Goal: Transaction & Acquisition: Download file/media

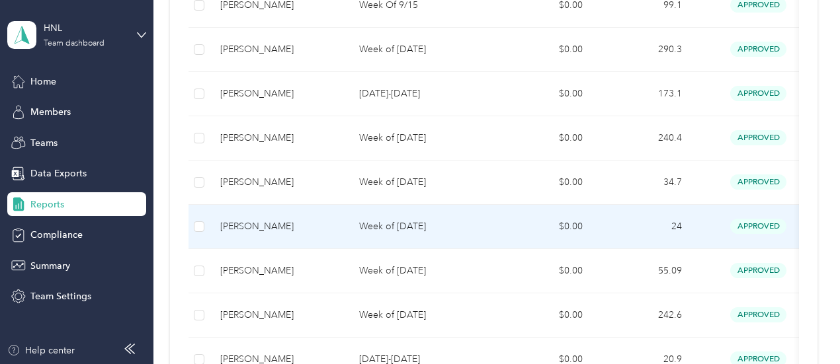
scroll to position [397, 0]
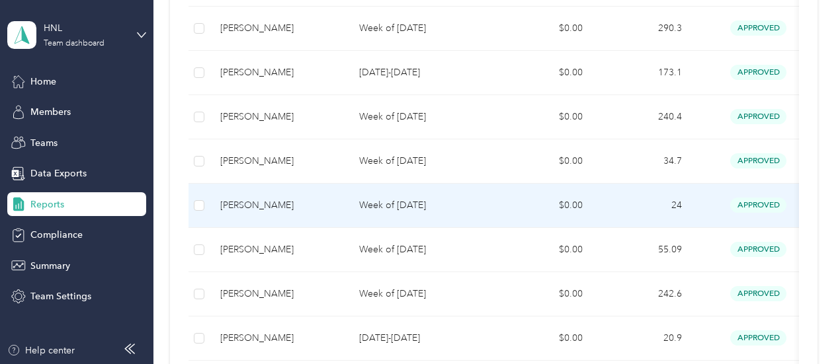
click at [204, 228] on td at bounding box center [198, 206] width 21 height 44
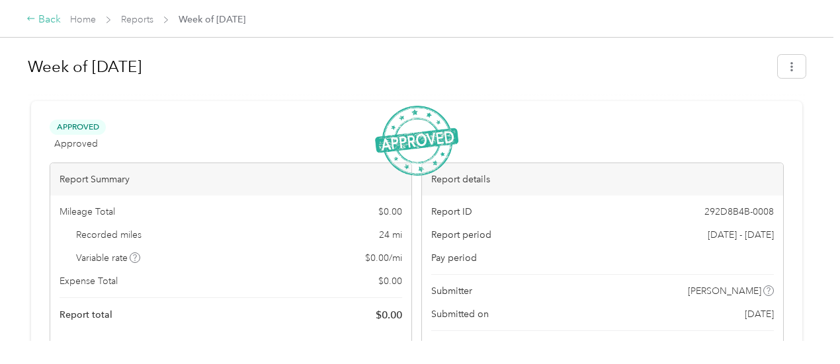
click at [40, 20] on div "Back" at bounding box center [43, 20] width 34 height 16
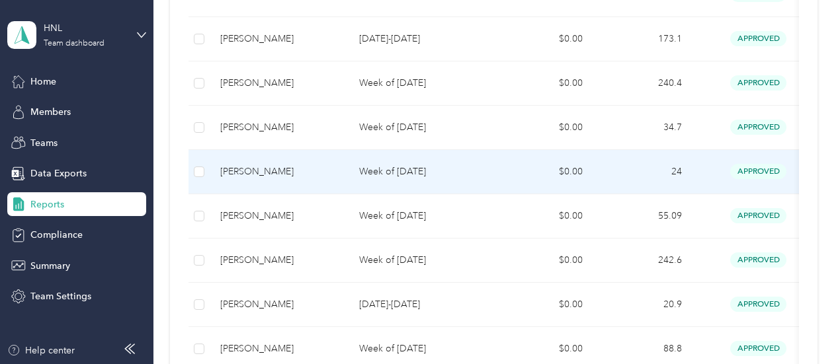
scroll to position [398, 0]
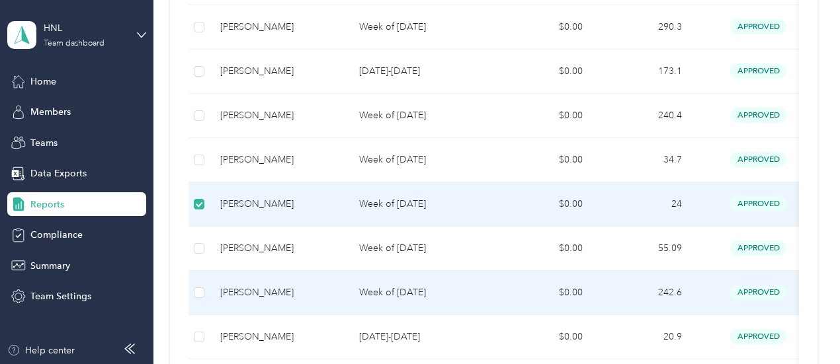
click at [206, 290] on td at bounding box center [198, 293] width 21 height 44
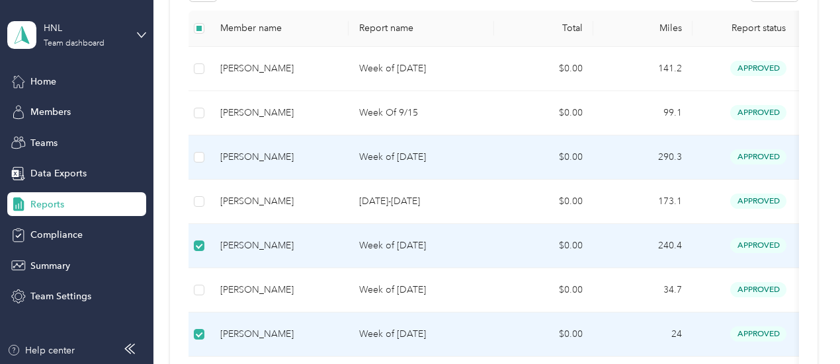
scroll to position [266, 0]
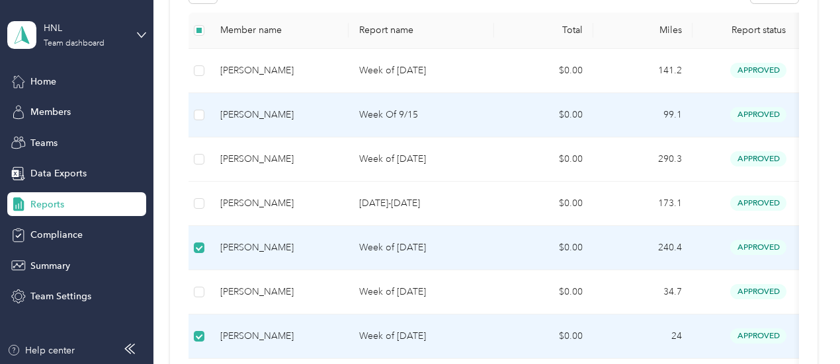
click at [205, 116] on td at bounding box center [198, 115] width 21 height 44
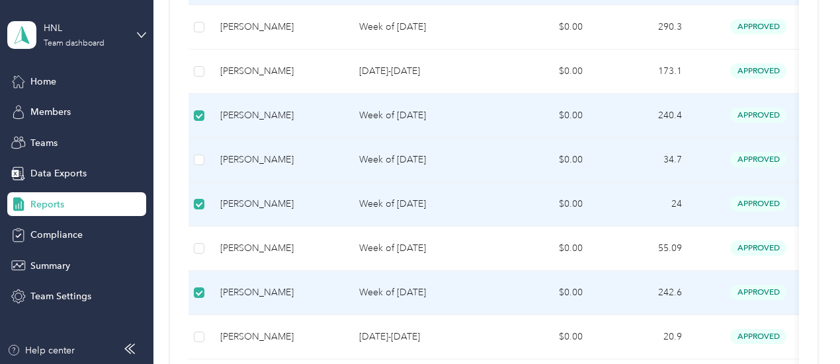
scroll to position [200, 0]
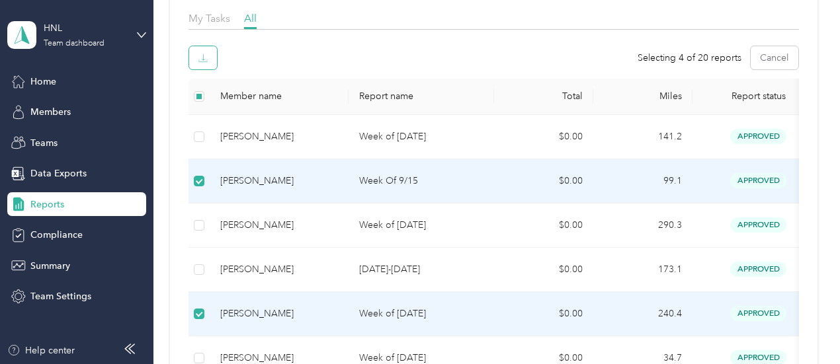
click at [200, 56] on icon "button" at bounding box center [202, 58] width 9 height 9
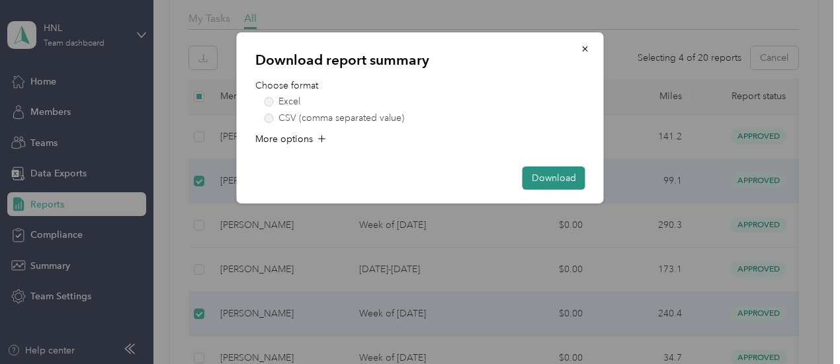
click at [553, 177] on button "Download" at bounding box center [553, 178] width 63 height 23
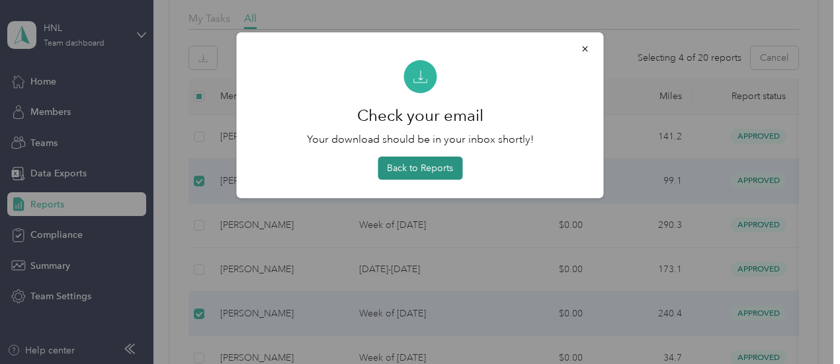
click at [422, 162] on button "Back to Reports" at bounding box center [420, 168] width 85 height 23
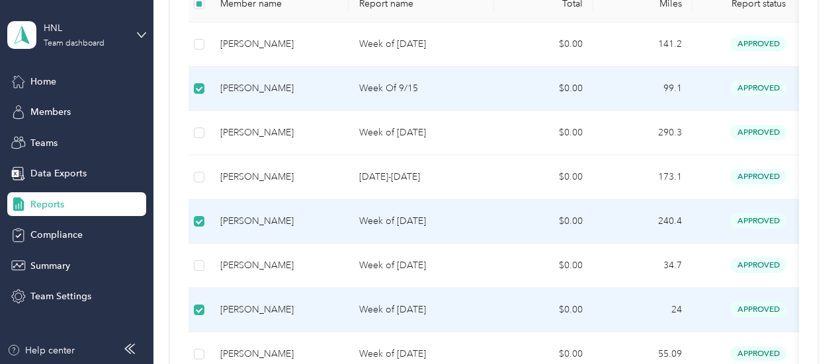
scroll to position [266, 0]
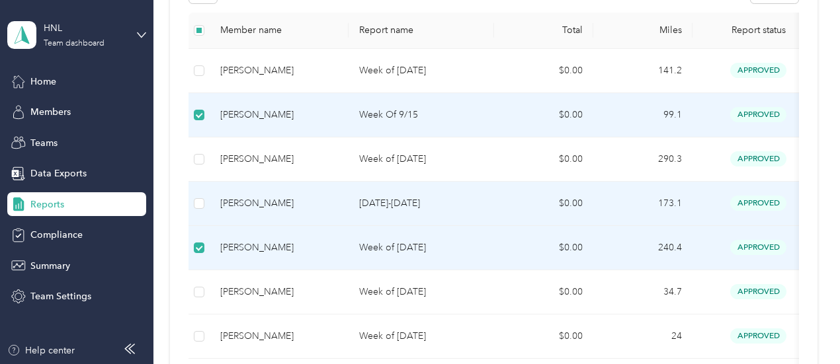
click at [206, 204] on td at bounding box center [198, 204] width 21 height 44
click at [205, 203] on td at bounding box center [198, 204] width 21 height 44
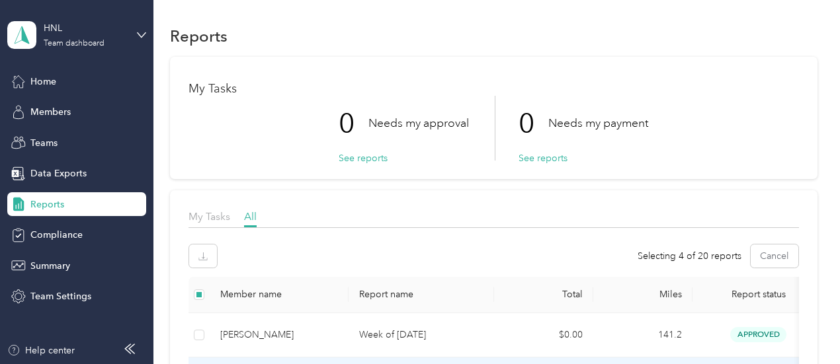
scroll to position [1, 0]
click at [254, 216] on span "All" at bounding box center [250, 216] width 13 height 13
click at [206, 257] on icon "button" at bounding box center [202, 256] width 9 height 9
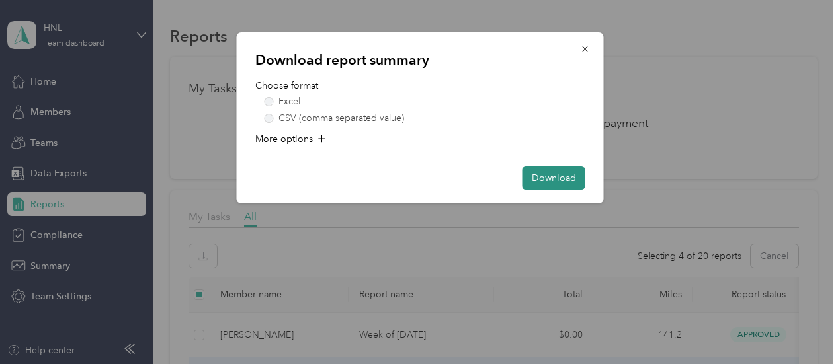
click at [532, 177] on button "Download" at bounding box center [553, 178] width 63 height 23
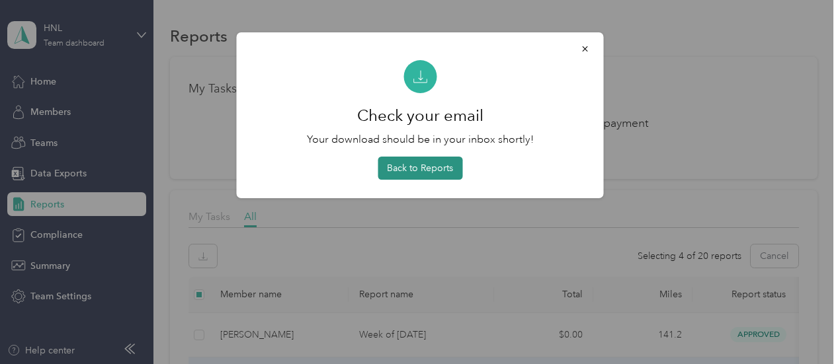
click at [435, 177] on button "Back to Reports" at bounding box center [420, 168] width 85 height 23
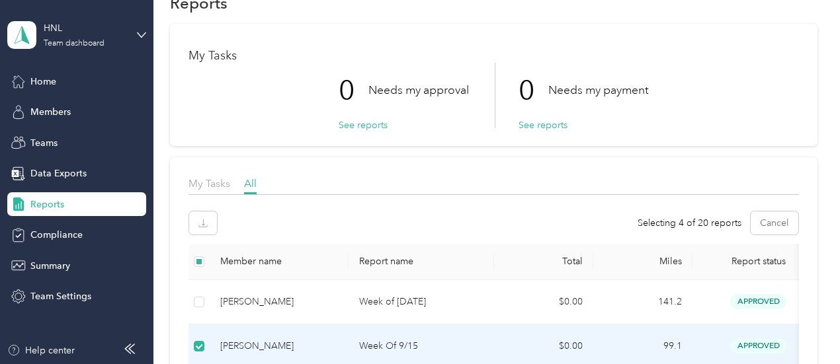
scroll to position [0, 0]
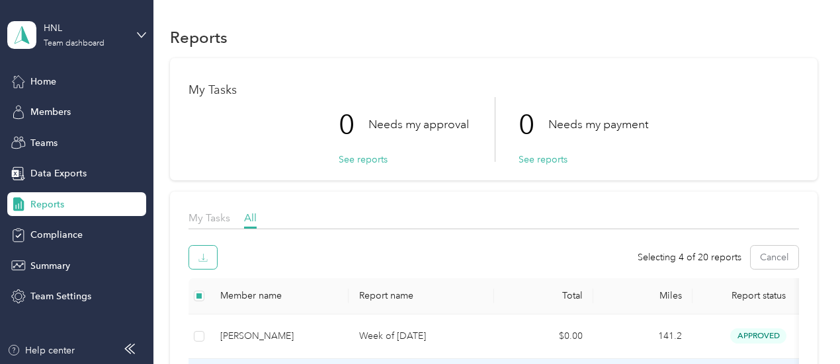
click at [202, 254] on icon "button" at bounding box center [202, 257] width 9 height 9
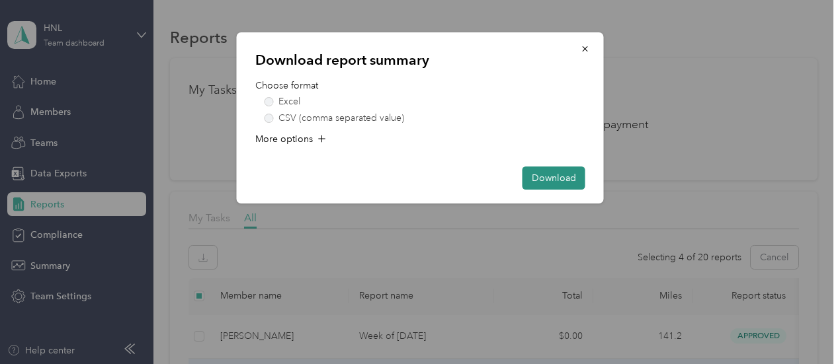
click at [544, 171] on button "Download" at bounding box center [553, 178] width 63 height 23
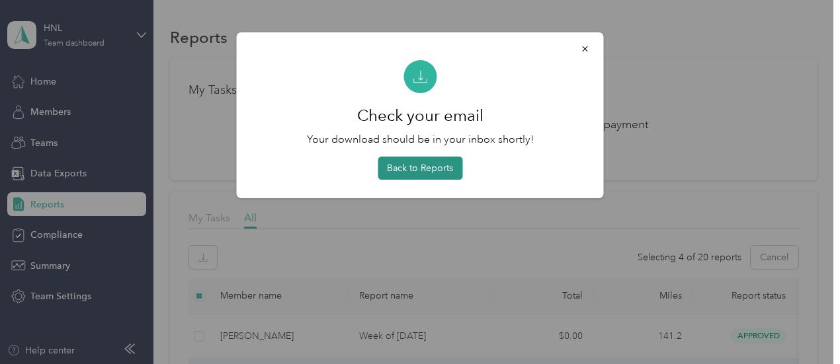
click at [422, 167] on button "Back to Reports" at bounding box center [420, 168] width 85 height 23
